Goal: Task Accomplishment & Management: Use online tool/utility

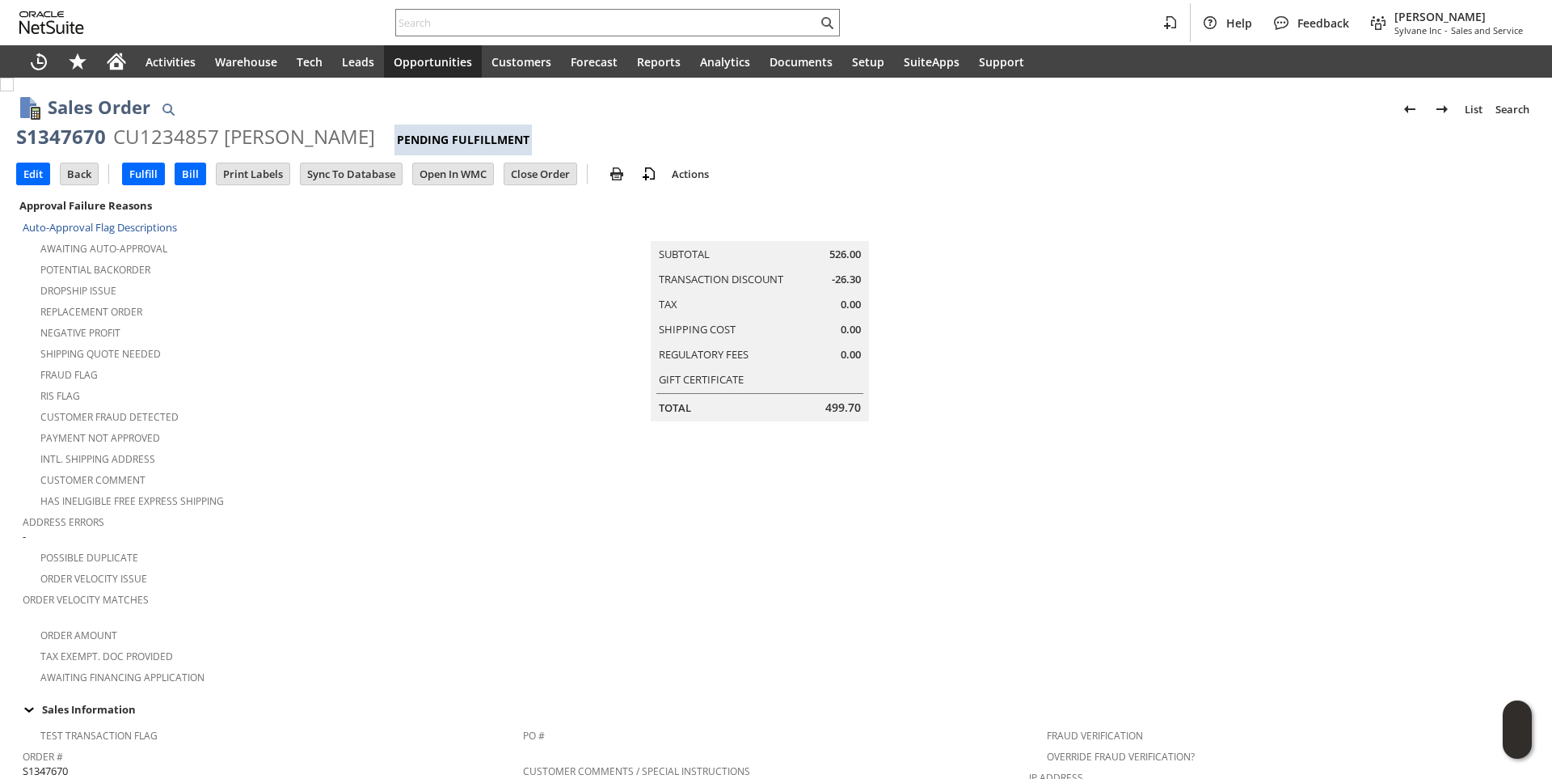
scroll to position [382, 0]
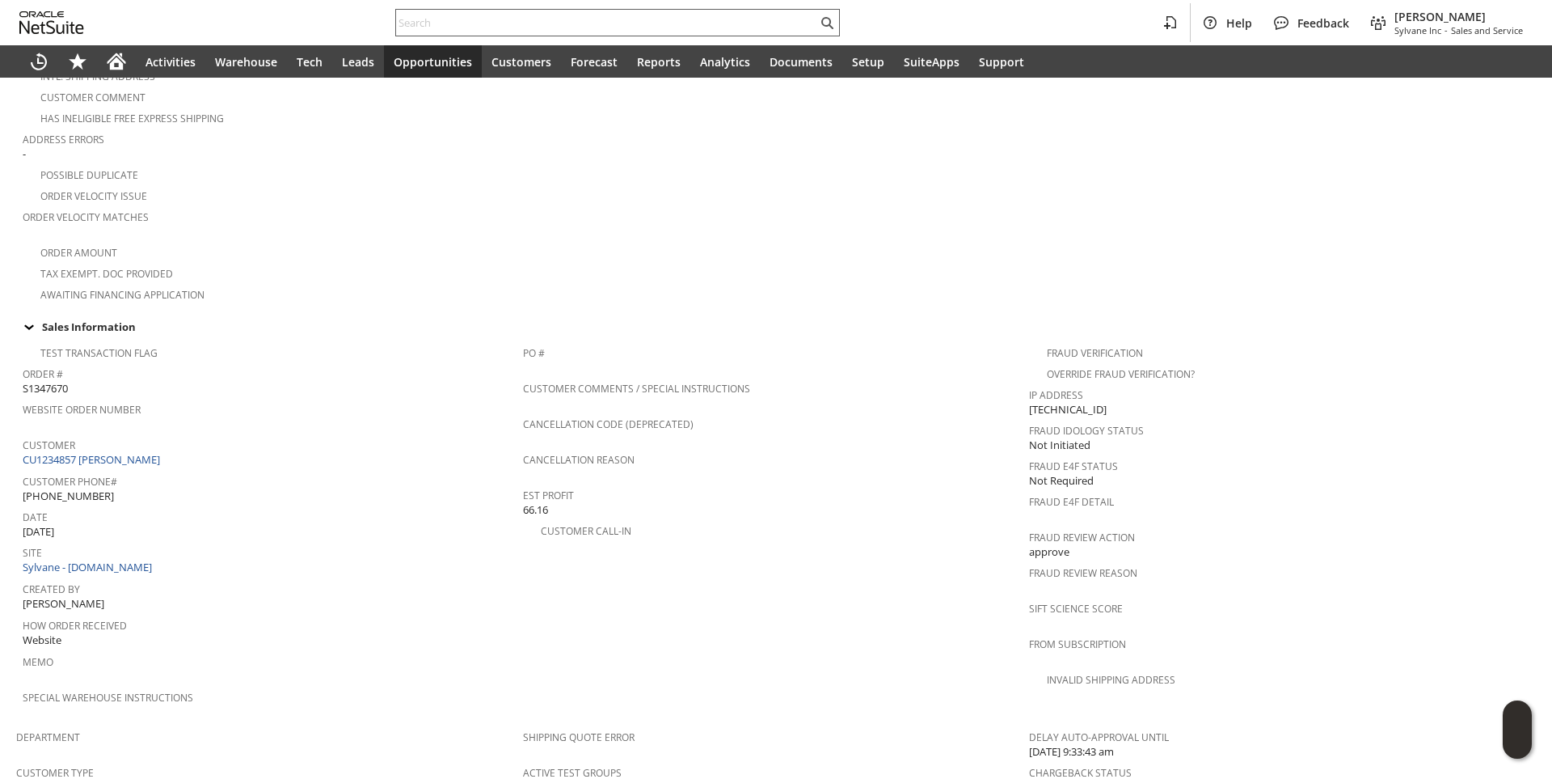
click at [441, 33] on div at bounding box center [617, 22] width 445 height 27
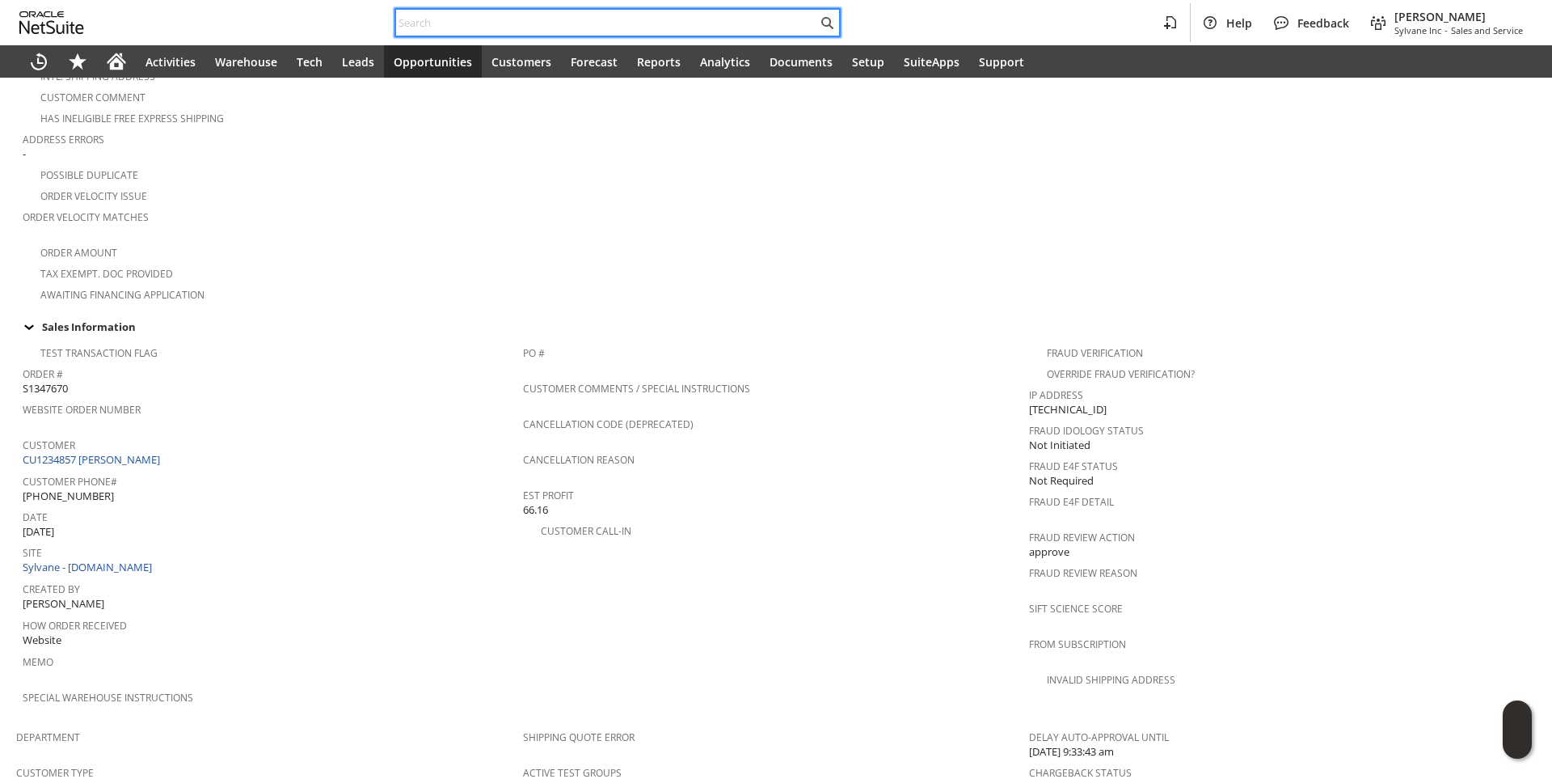
paste input "SY68922EF0AA8CE"
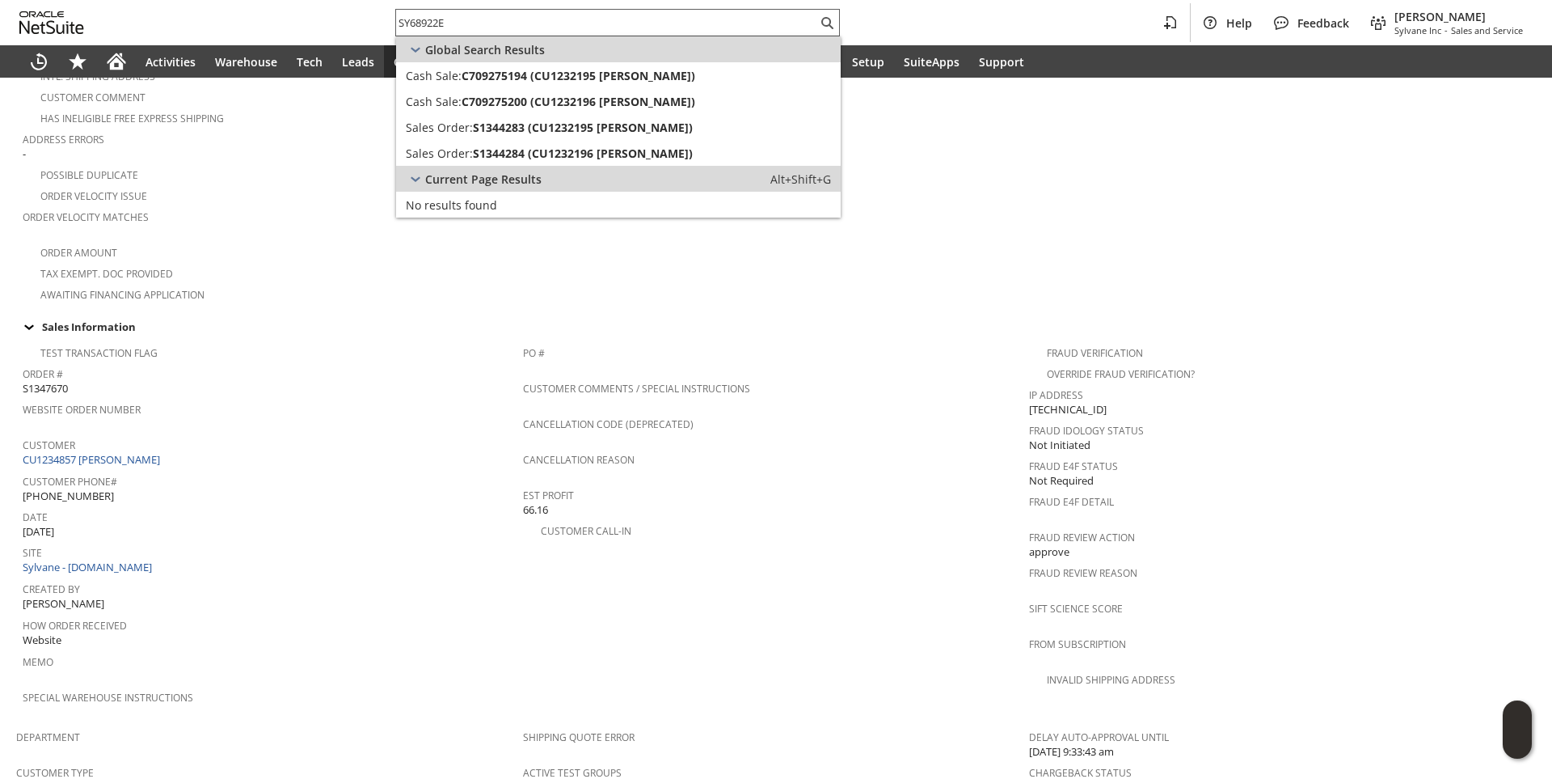
click at [457, 17] on input "SY68922E" at bounding box center [606, 22] width 421 height 19
click at [457, 17] on input "SY68922E" at bounding box center [597, 22] width 402 height 19
paste input "8028816870"
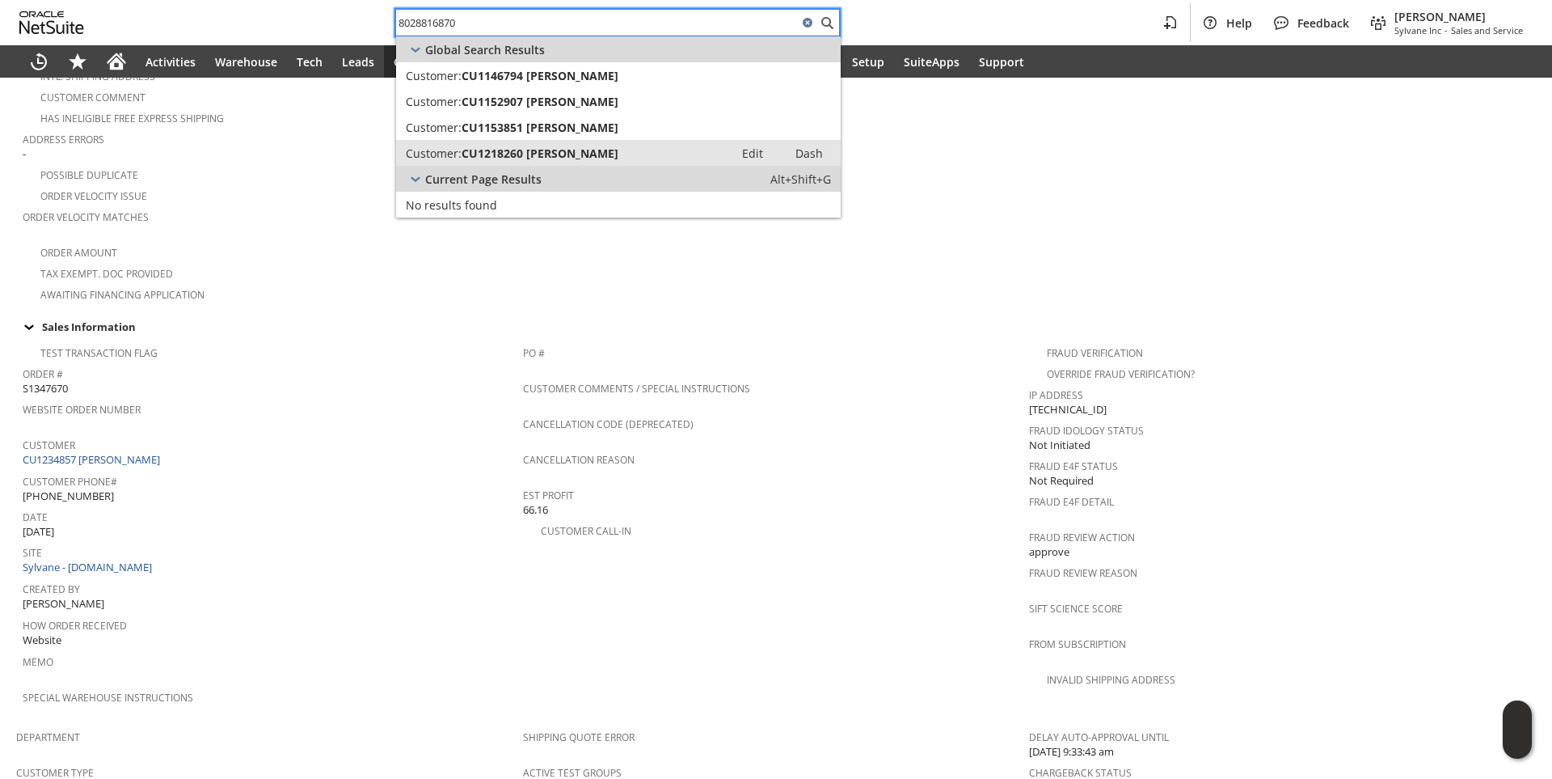
type input "8028816870"
click at [535, 156] on span "CU1218260 Charles A Kirker" at bounding box center [540, 153] width 157 height 15
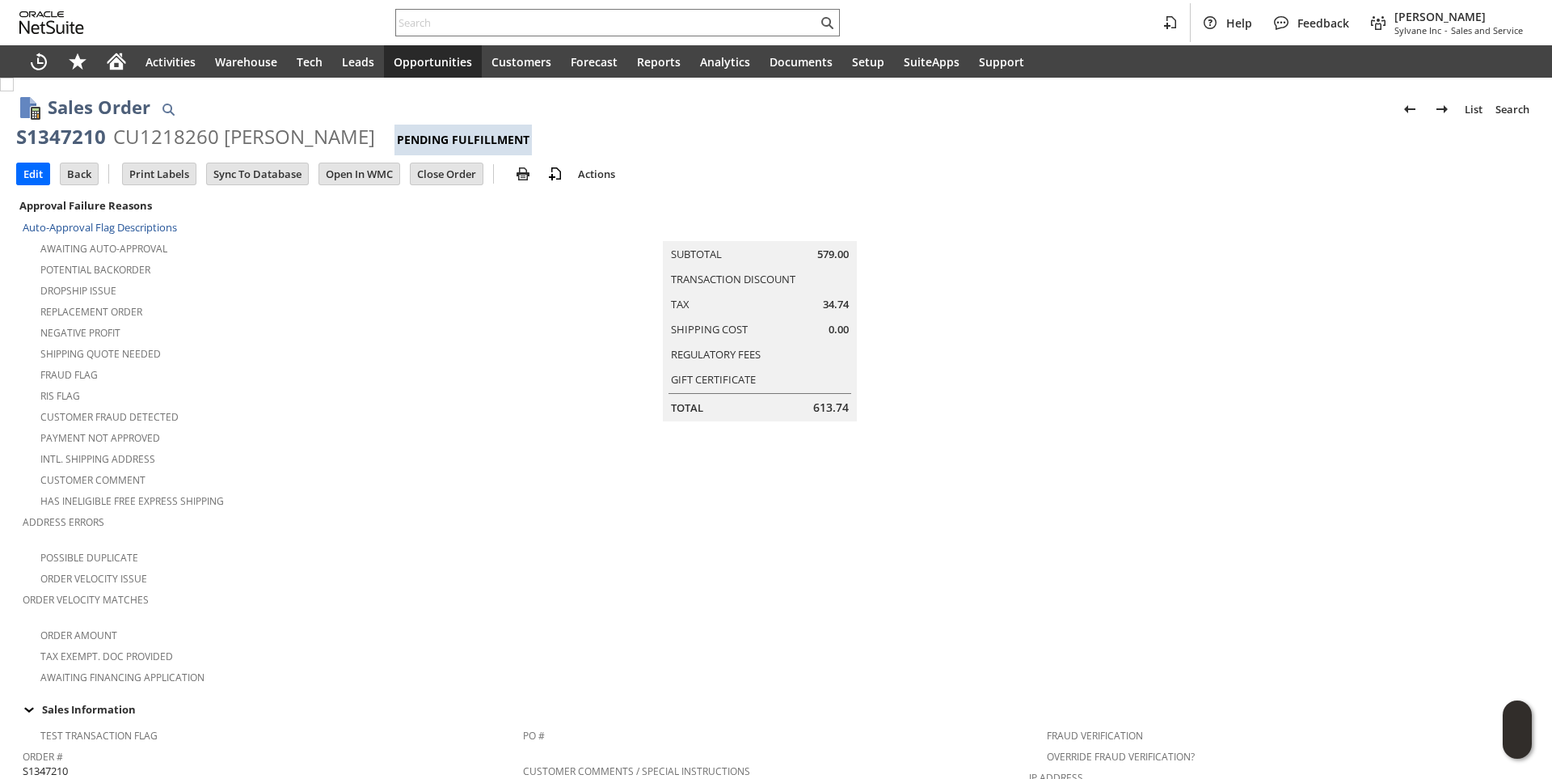
click at [65, 133] on div "S1347210" at bounding box center [61, 137] width 90 height 26
copy div "S1347210"
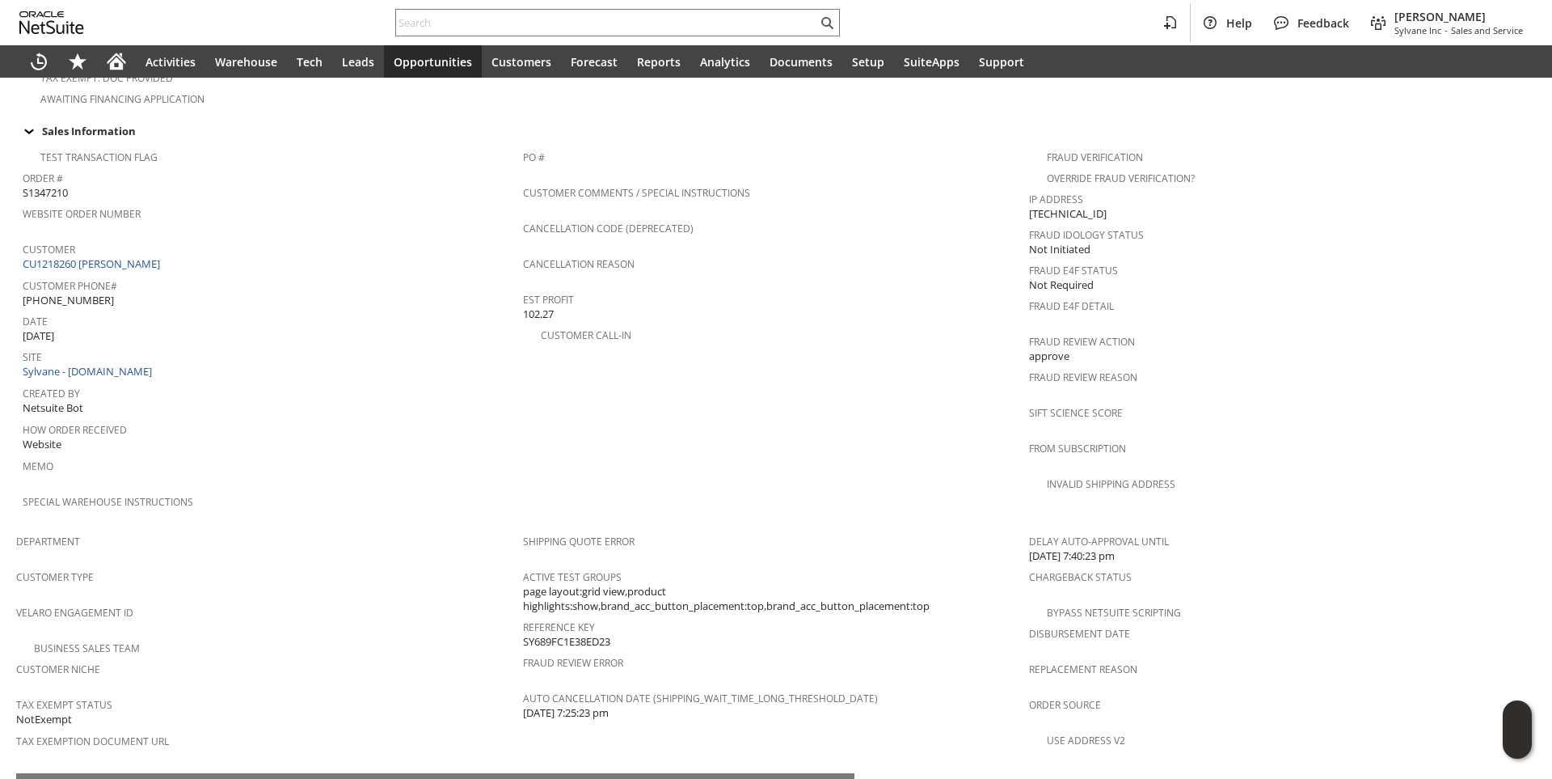
scroll to position [809, 0]
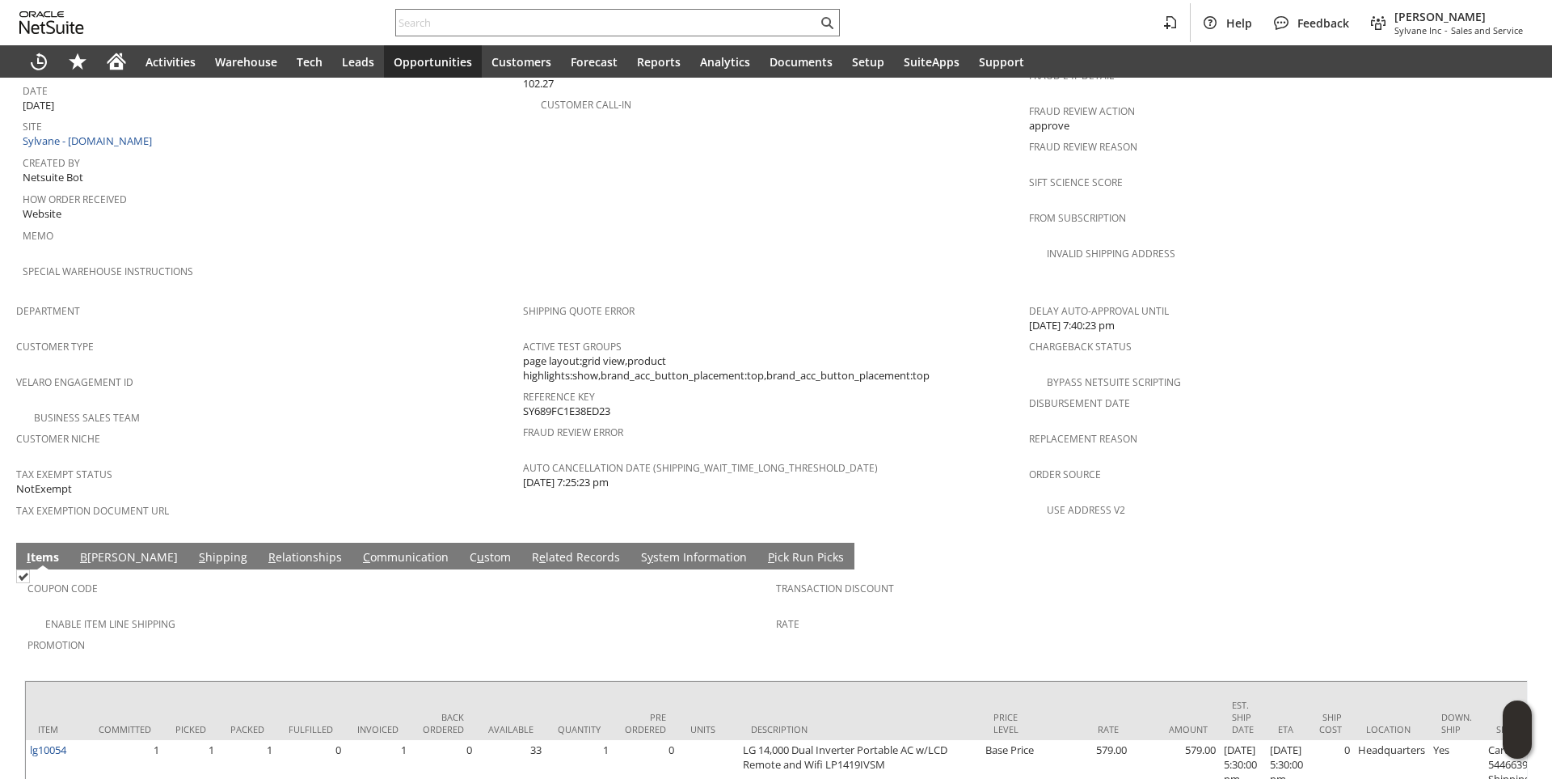
click at [195, 549] on link "S hipping" at bounding box center [223, 558] width 57 height 18
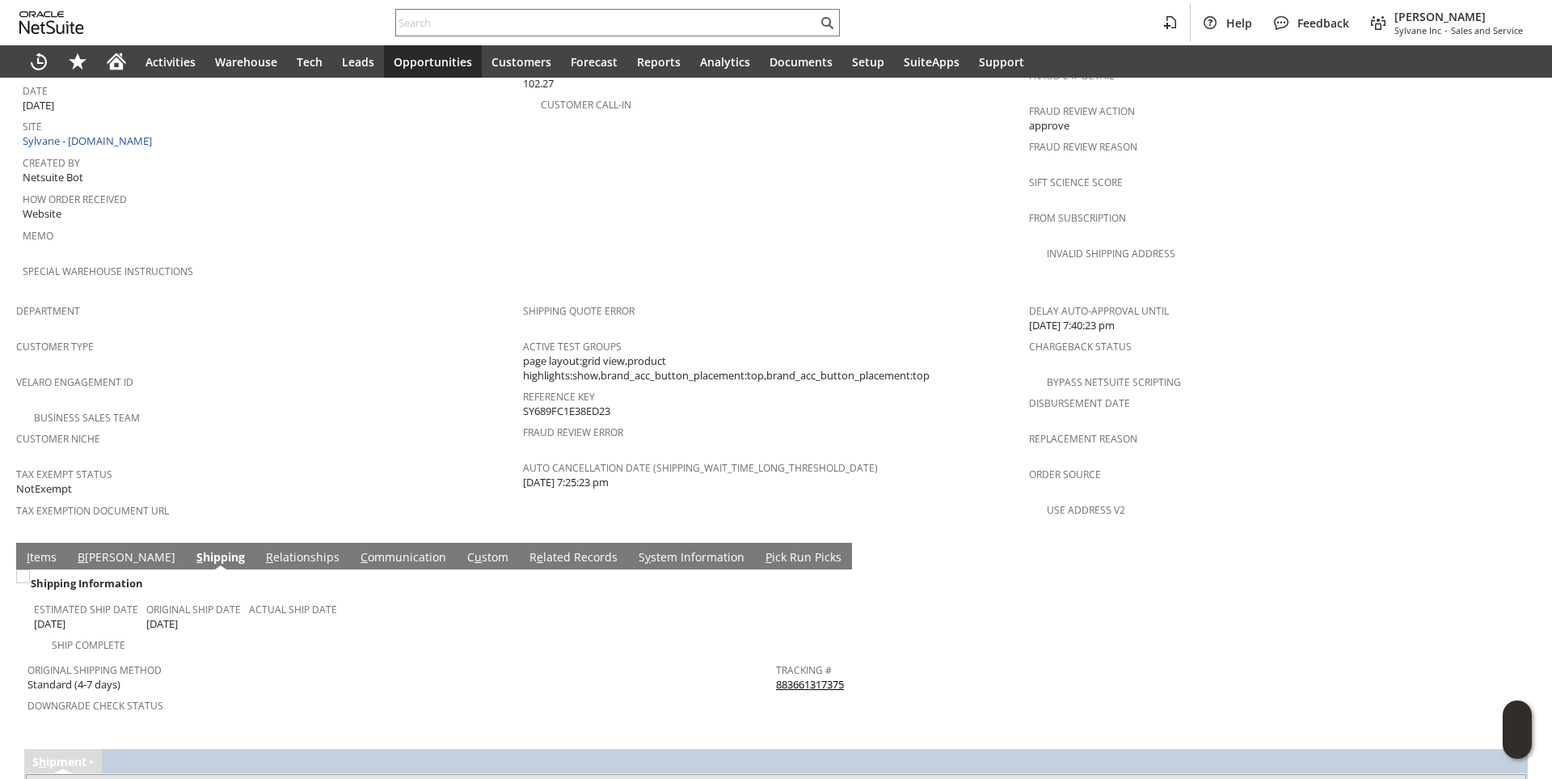
click at [783, 677] on link "883661317375" at bounding box center [810, 684] width 68 height 15
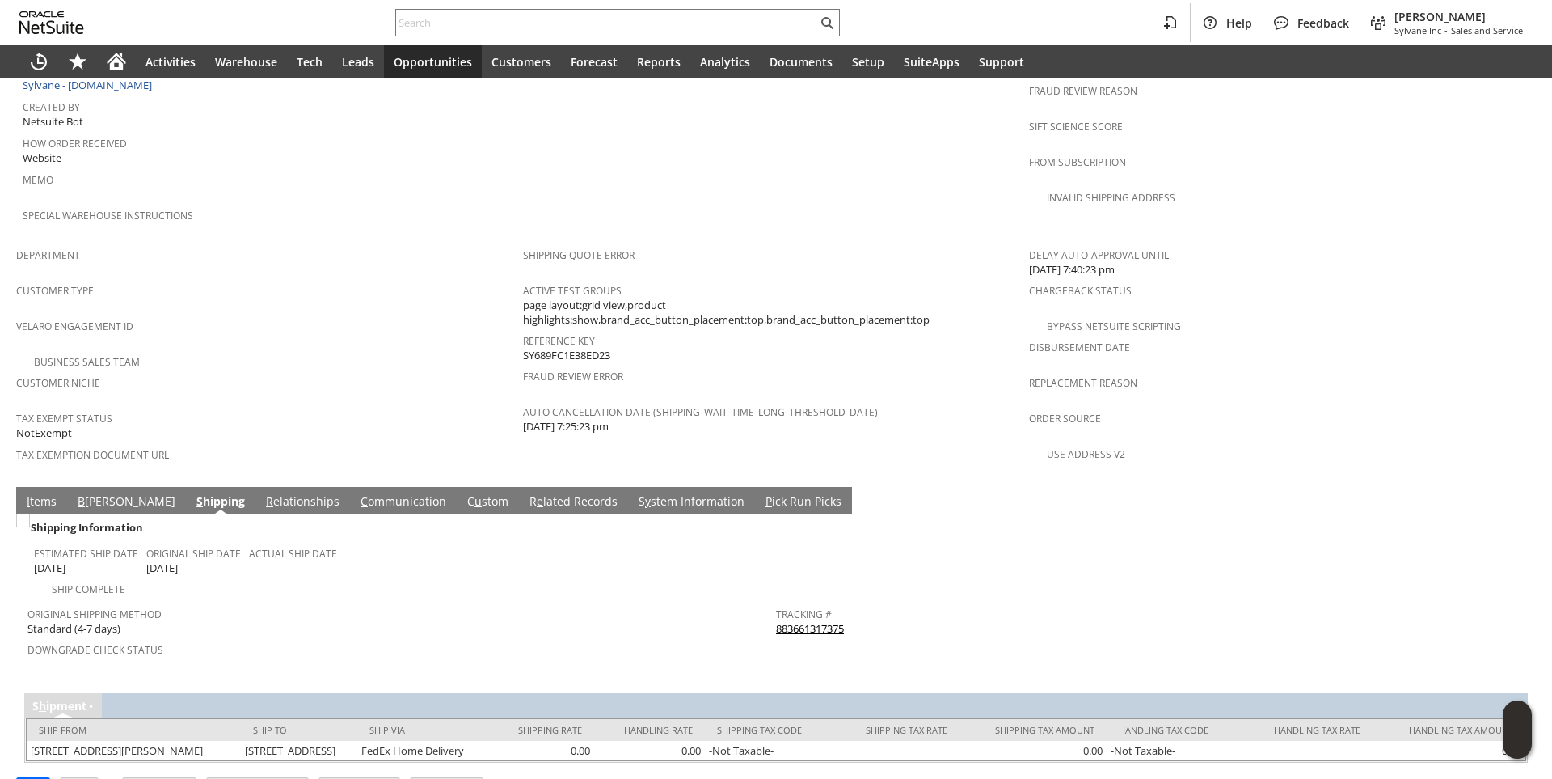
scroll to position [895, 0]
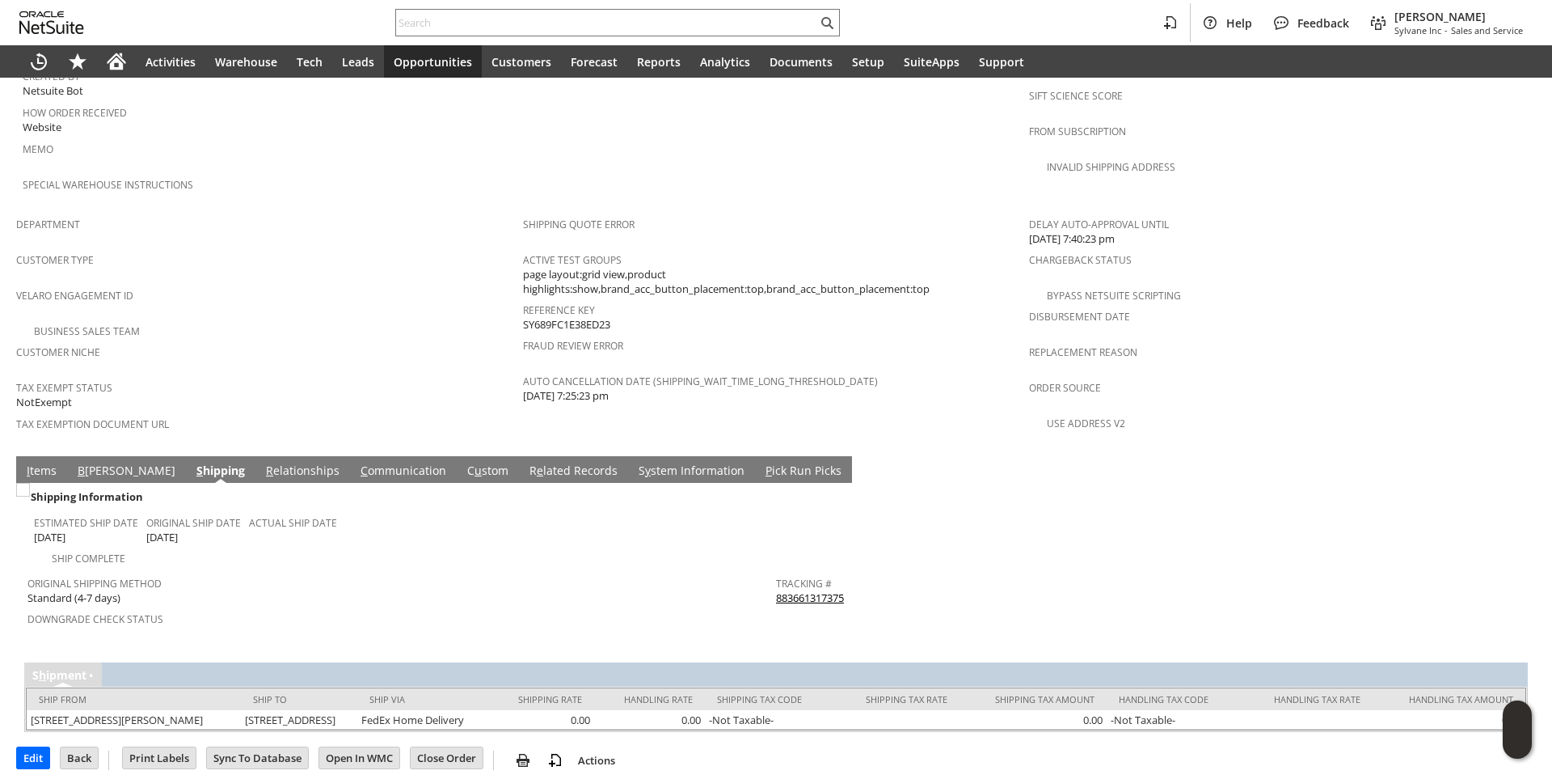
click at [28, 462] on span "I" at bounding box center [28, 469] width 3 height 15
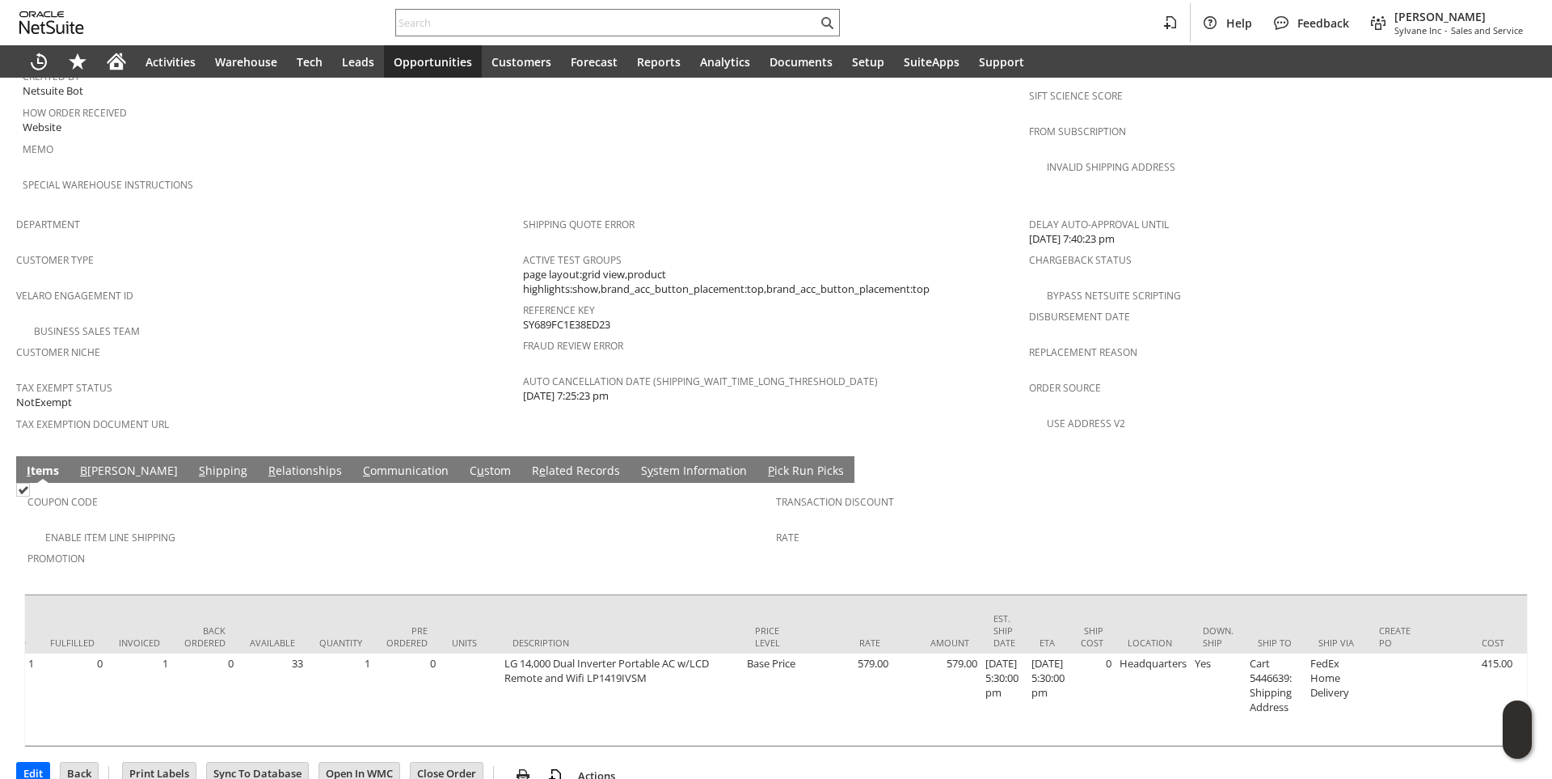
scroll to position [0, 0]
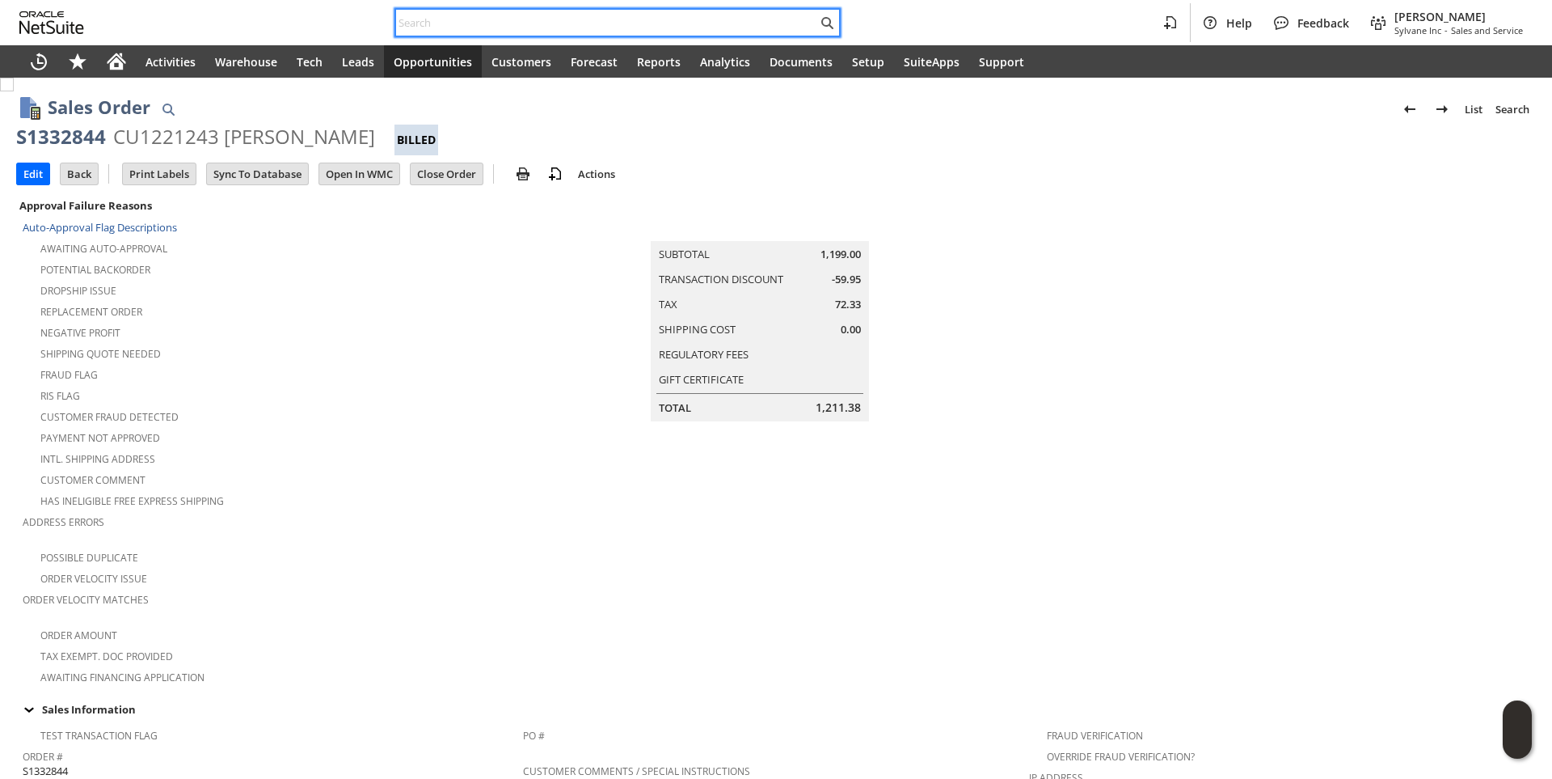
click at [437, 17] on input "text" at bounding box center [606, 22] width 421 height 19
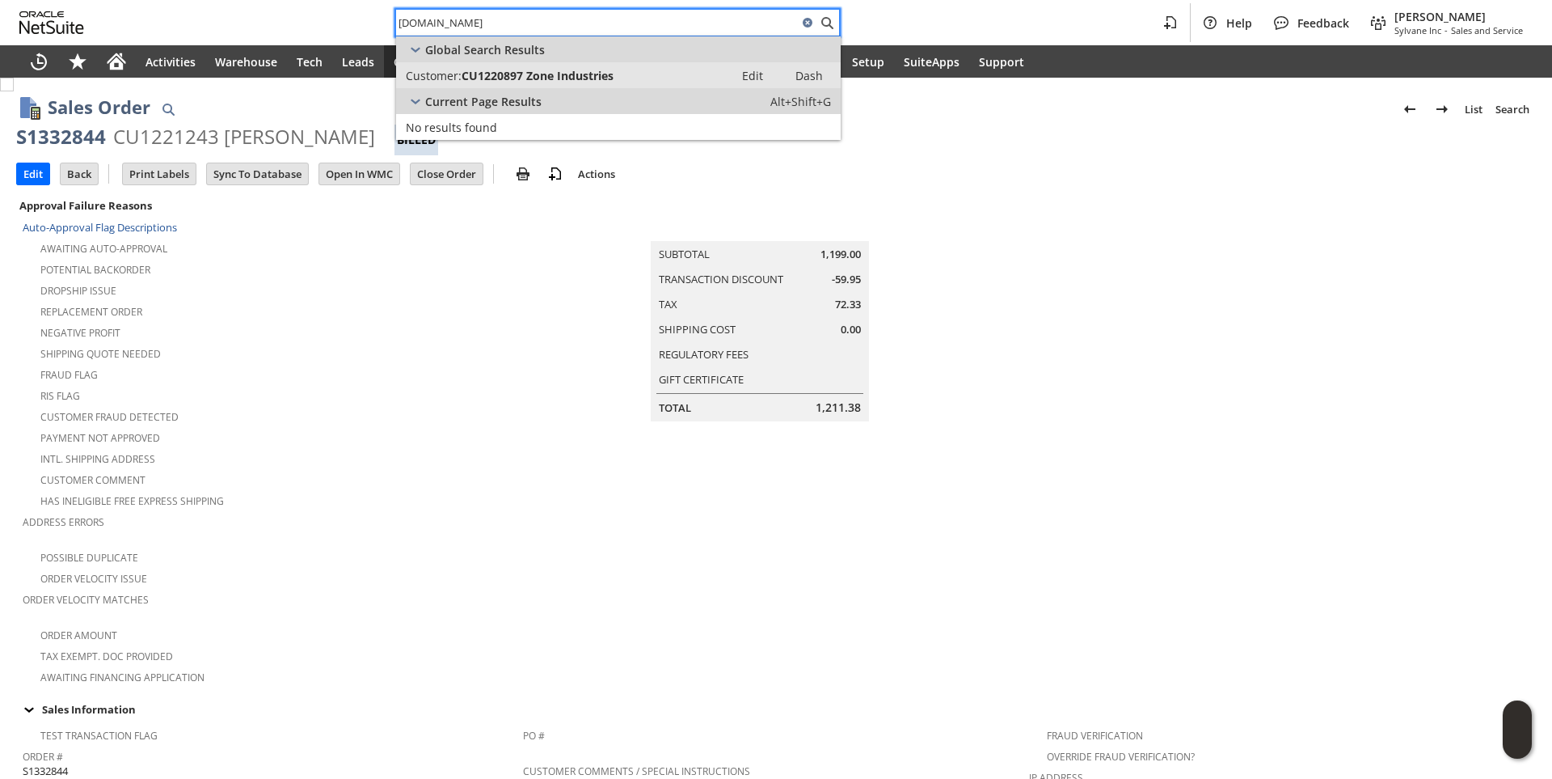
type input "[DOMAIN_NAME]"
click at [539, 80] on span "CU1220897 Zone Industries" at bounding box center [538, 75] width 152 height 15
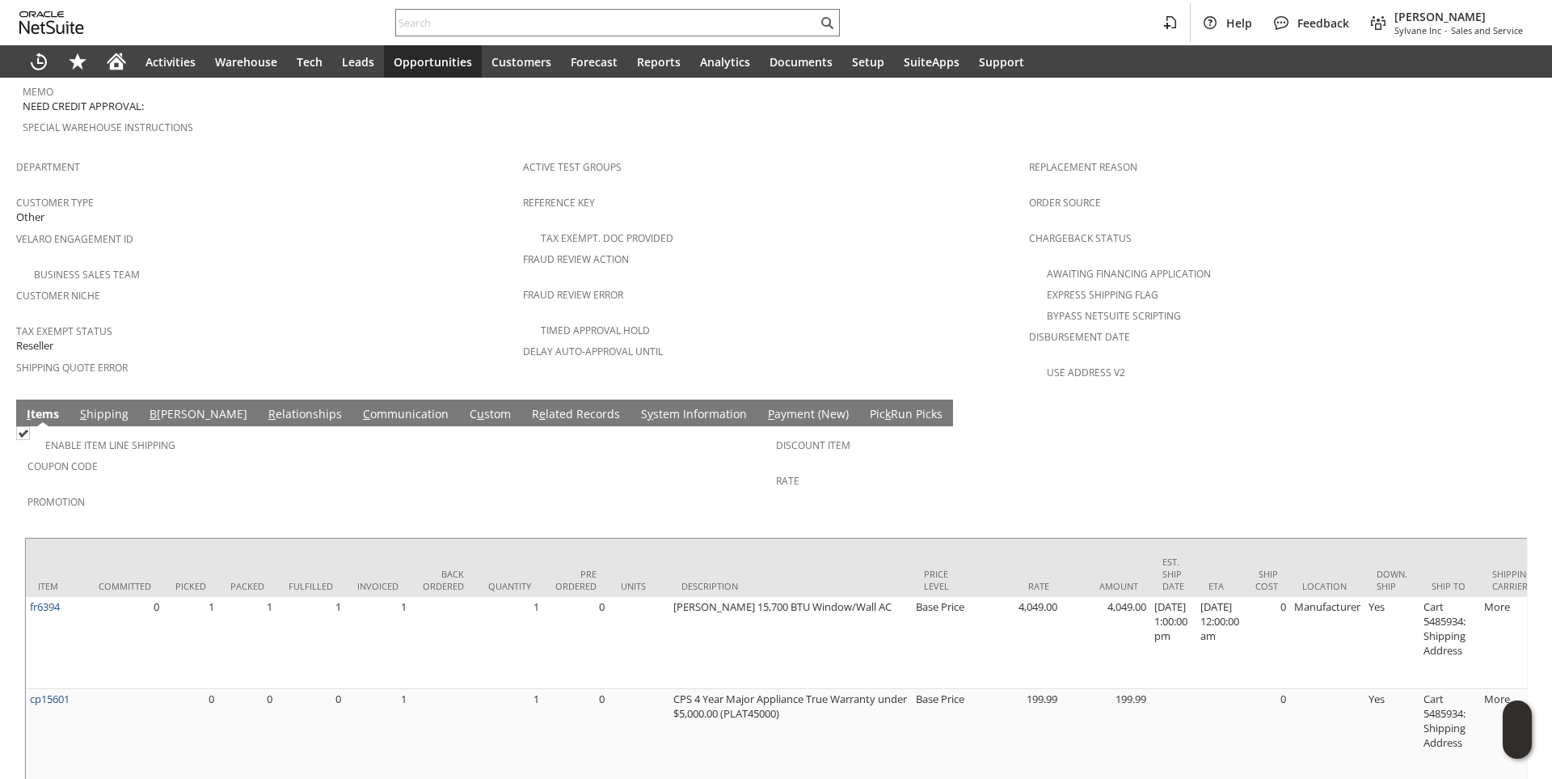
scroll to position [0, 557]
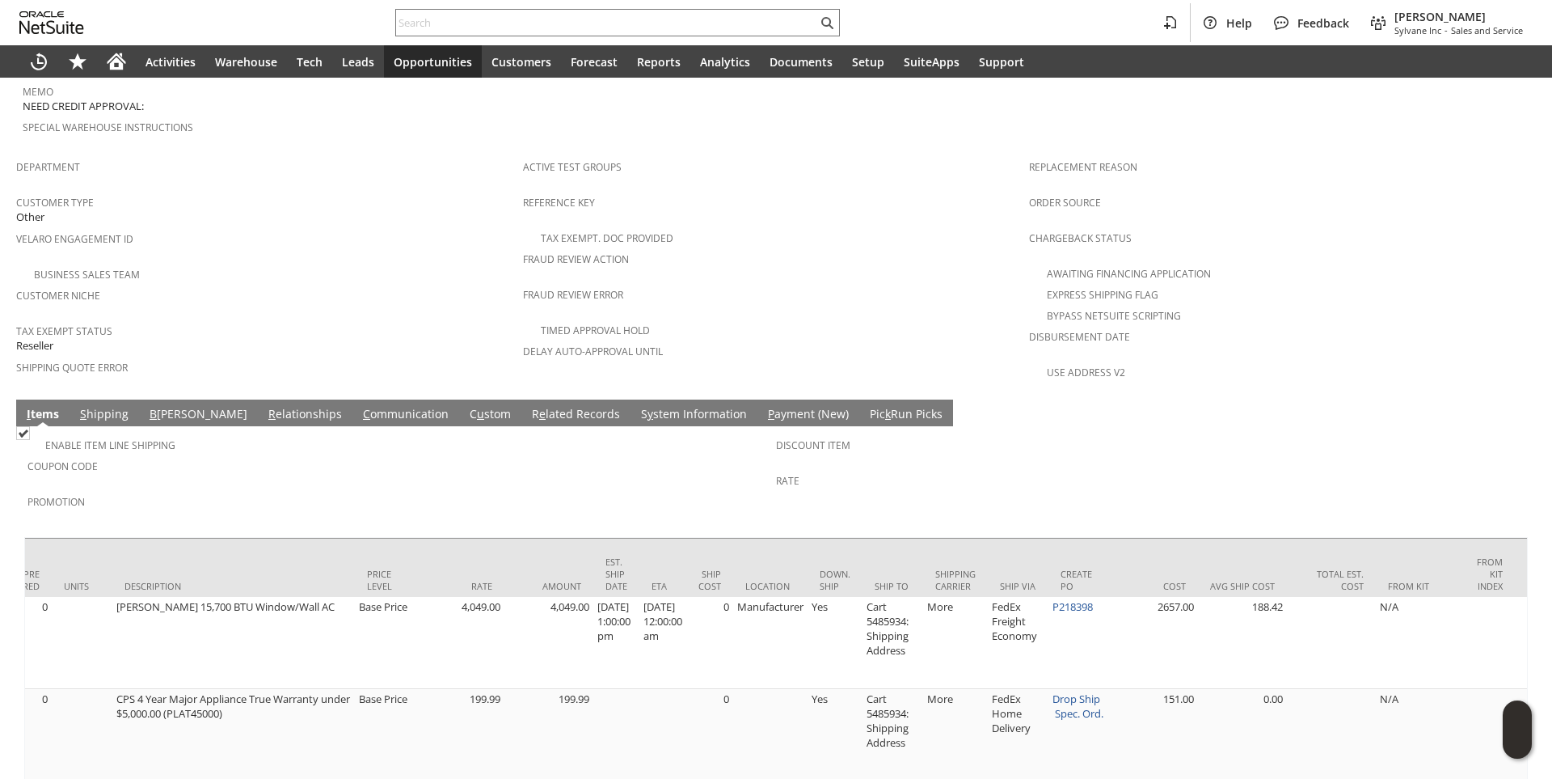
click at [112, 406] on link "S hipping" at bounding box center [104, 415] width 57 height 18
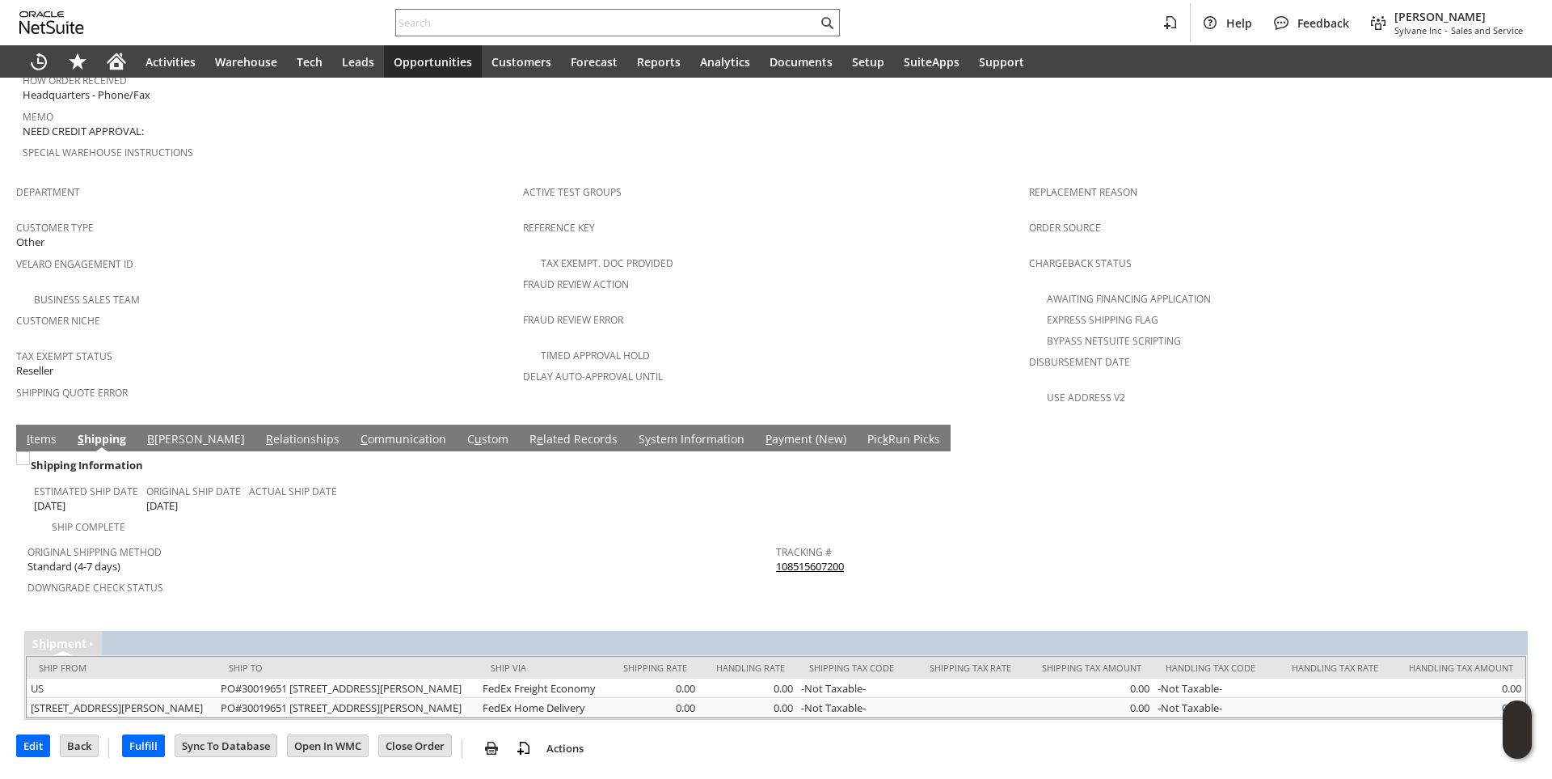
click at [827, 559] on link "108515607200" at bounding box center [810, 566] width 68 height 15
click at [47, 431] on link "I tems" at bounding box center [42, 440] width 38 height 18
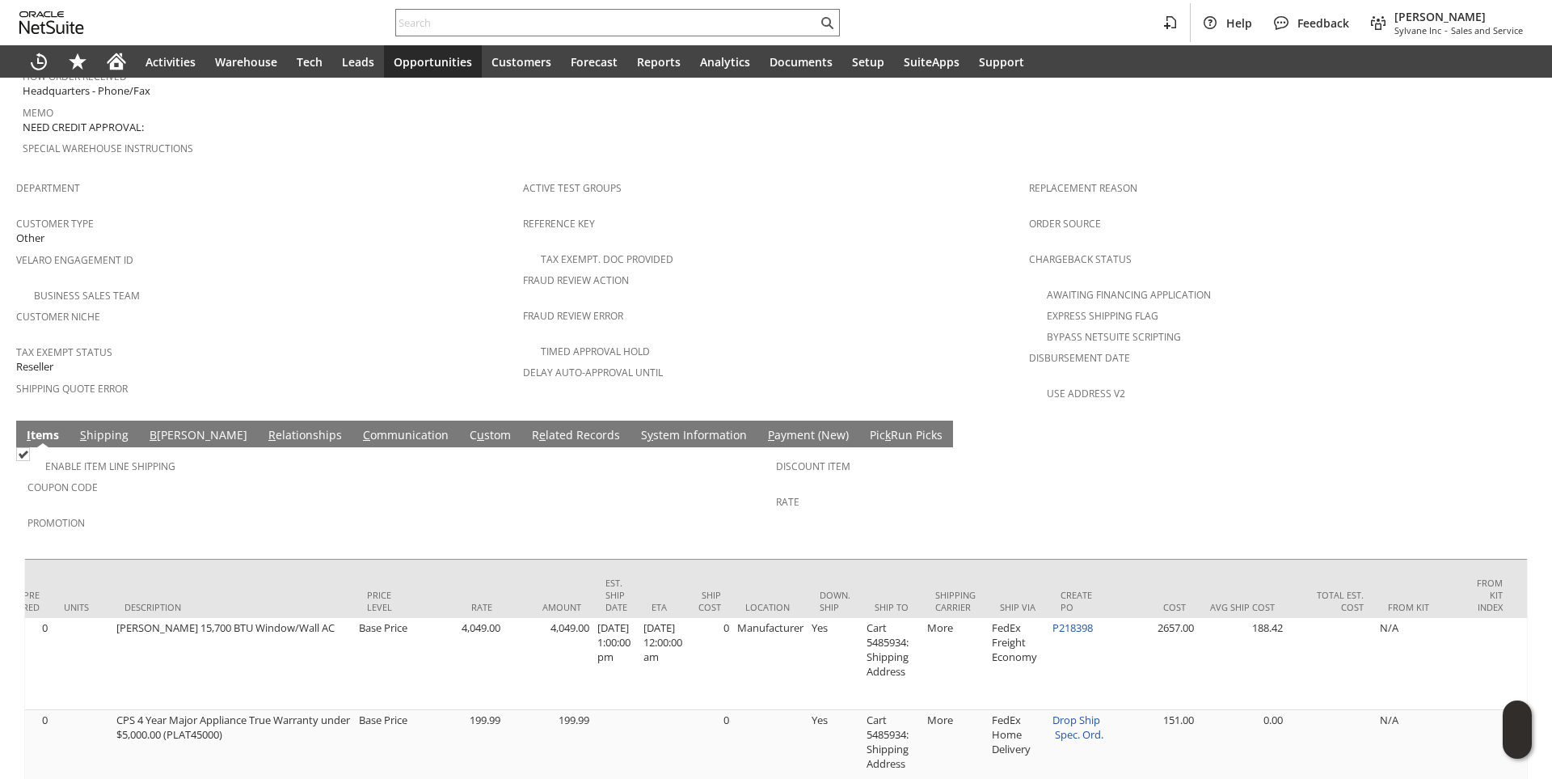
scroll to position [943, 0]
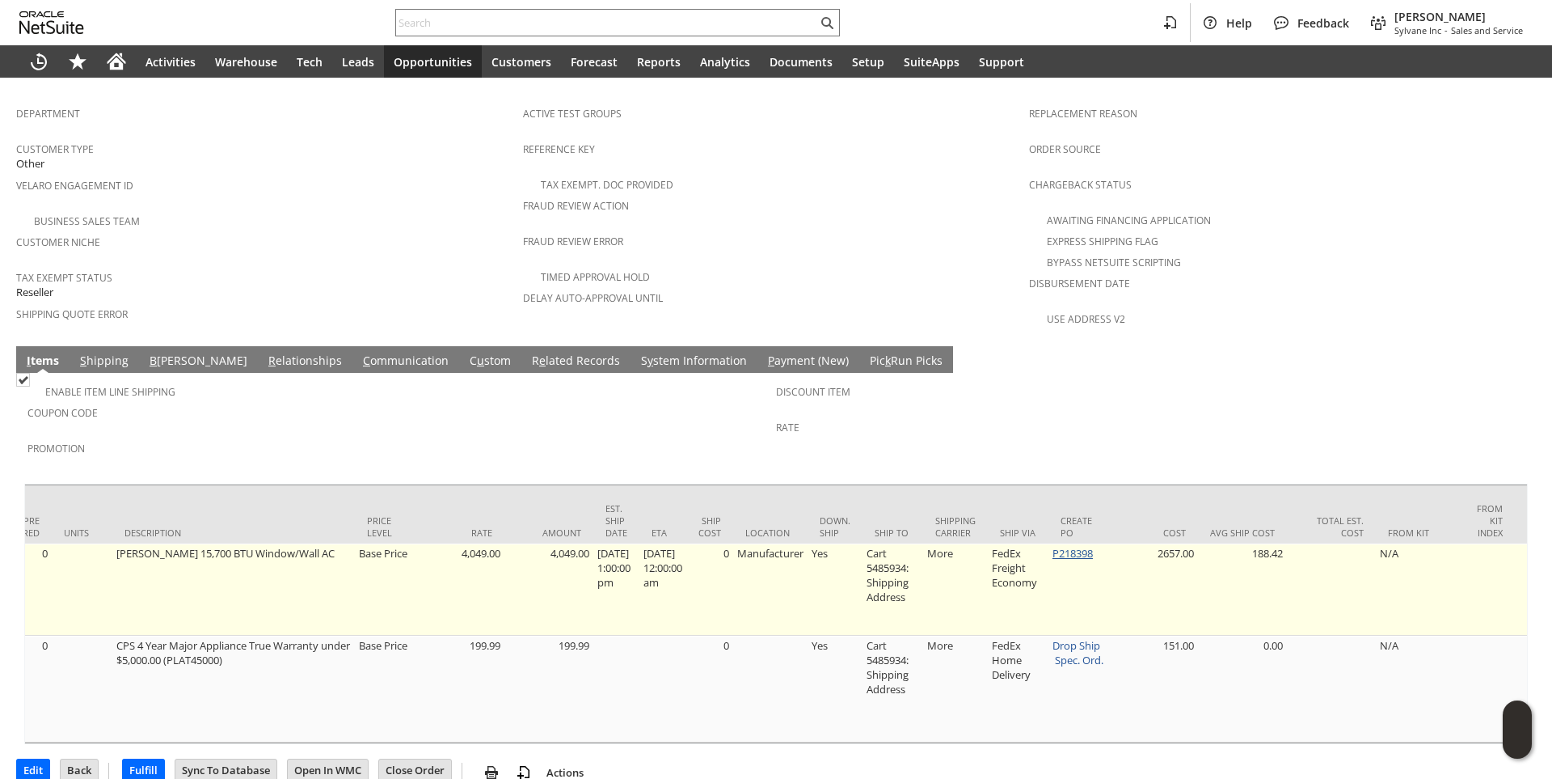
click at [1093, 546] on link "P218398" at bounding box center [1073, 553] width 40 height 15
